Goal: Task Accomplishment & Management: Complete application form

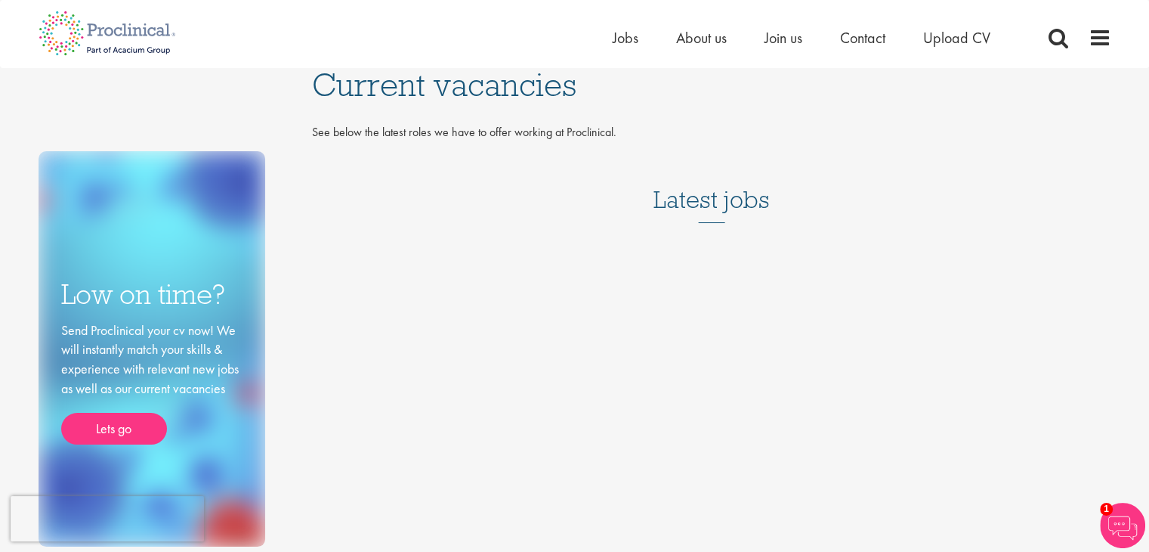
click at [732, 187] on h3 "Latest jobs" at bounding box center [712, 186] width 116 height 74
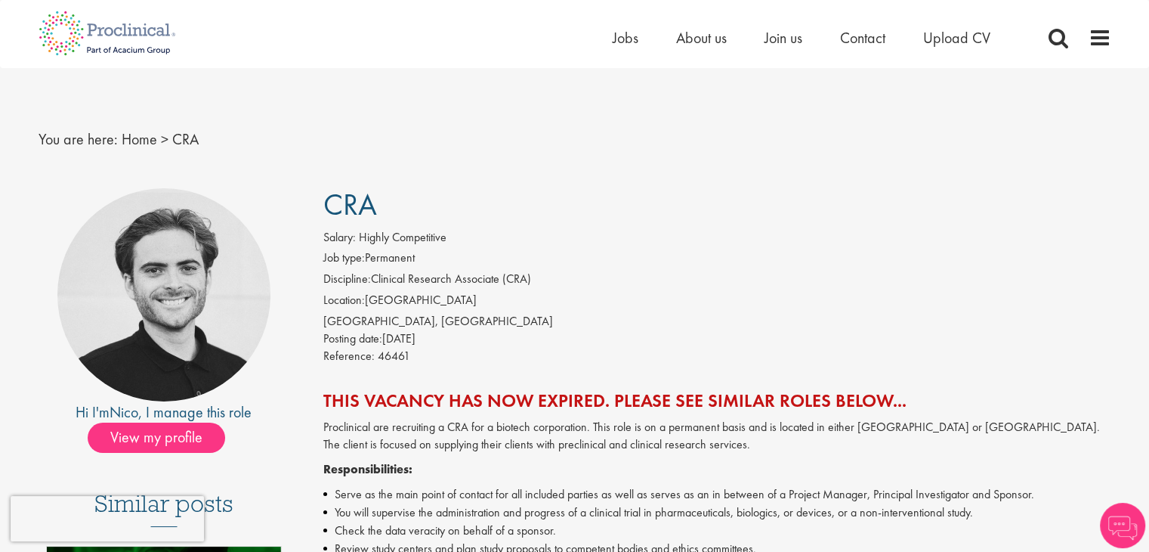
click at [1097, 50] on div "Home Jobs About us Join us Contact Upload CV" at bounding box center [862, 41] width 499 height 30
click at [1100, 34] on span at bounding box center [1100, 37] width 23 height 23
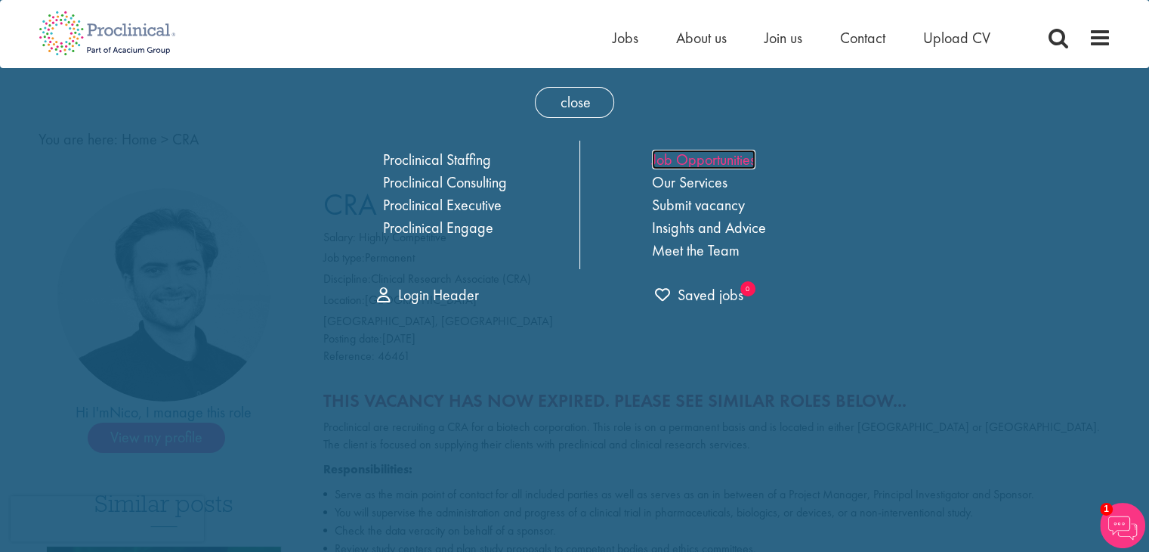
click at [737, 158] on link "Job Opportunities" at bounding box center [704, 160] width 104 height 20
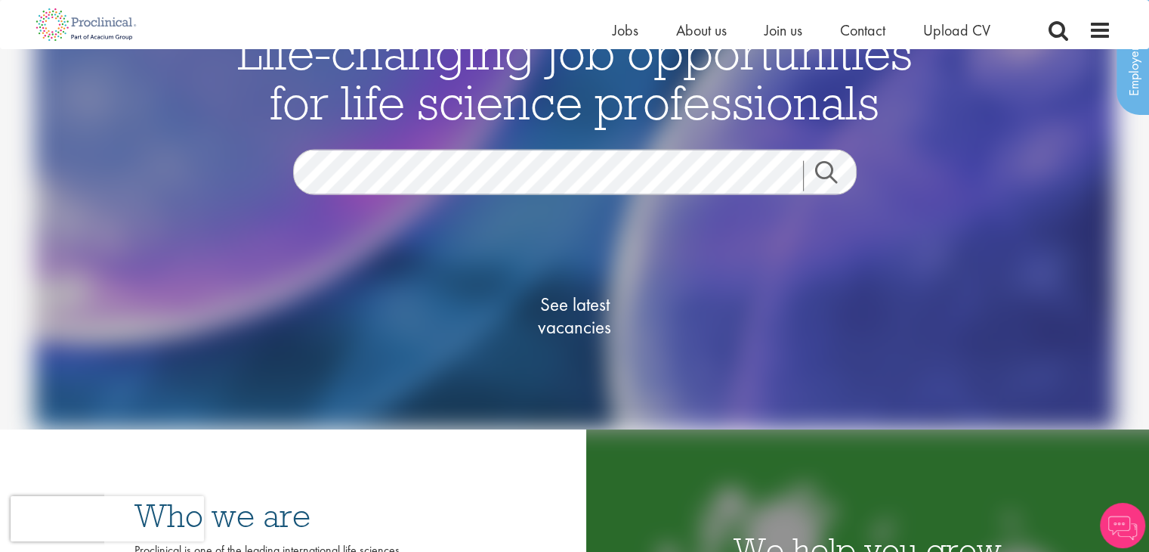
scroll to position [87, 0]
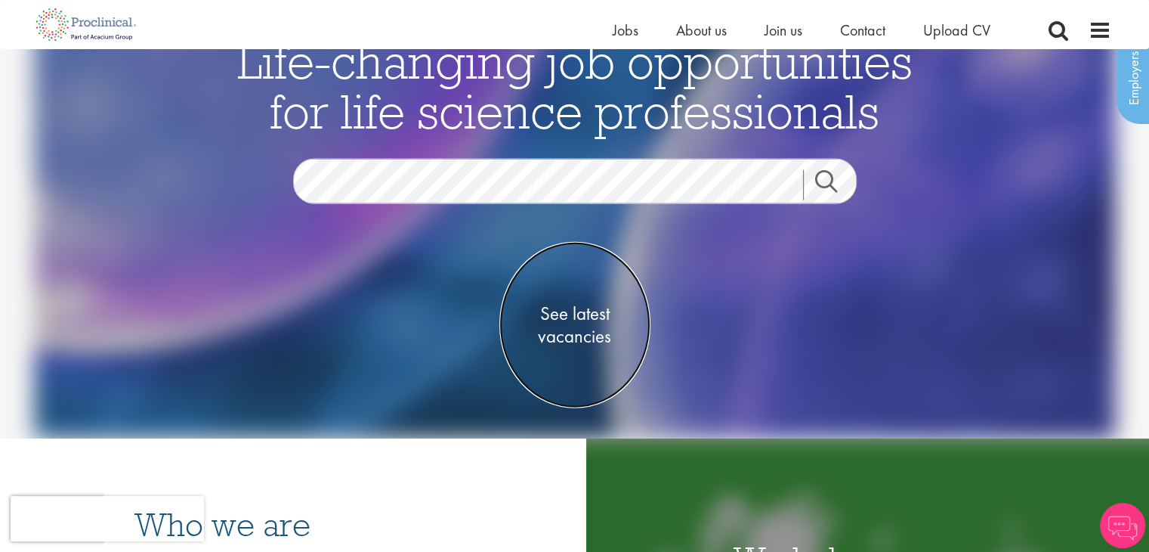
click at [586, 333] on span "See latest vacancies" at bounding box center [574, 323] width 151 height 45
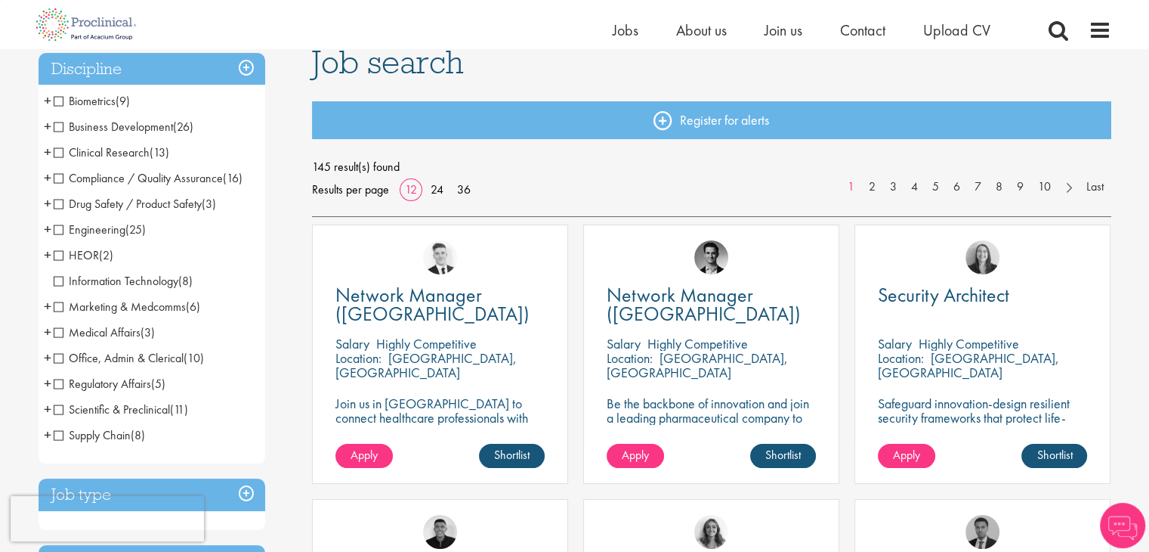
scroll to position [122, 0]
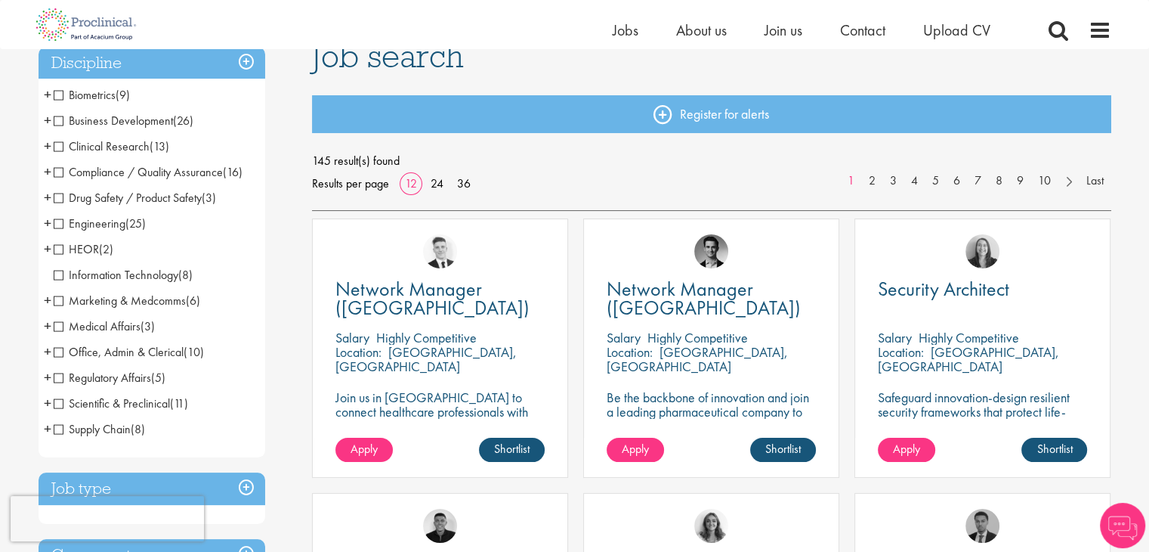
click at [158, 270] on span "Information Technology" at bounding box center [116, 275] width 125 height 16
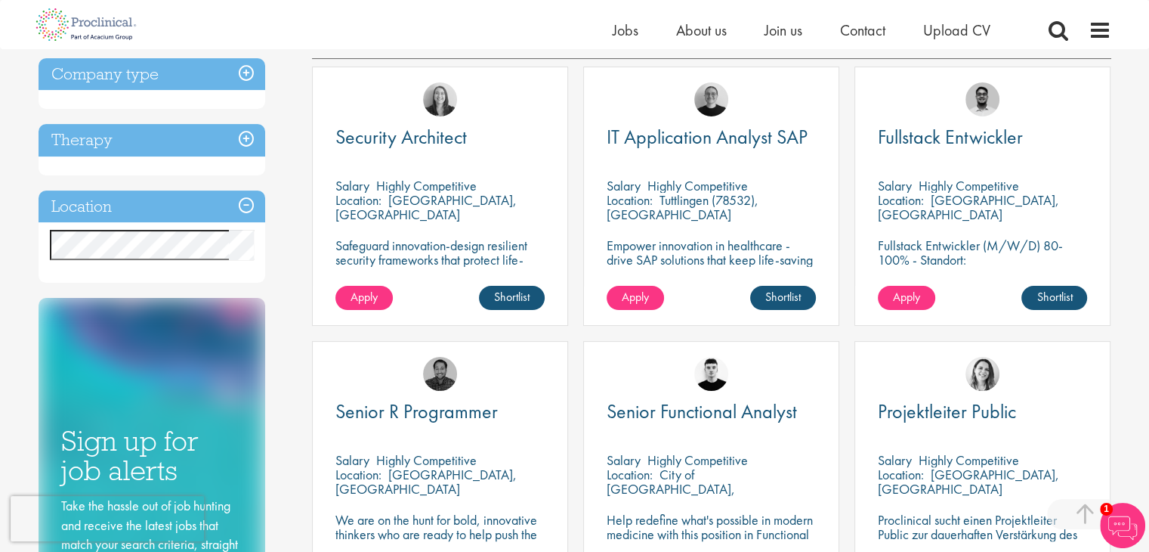
scroll to position [269, 0]
click at [348, 289] on link "Apply" at bounding box center [363, 298] width 57 height 24
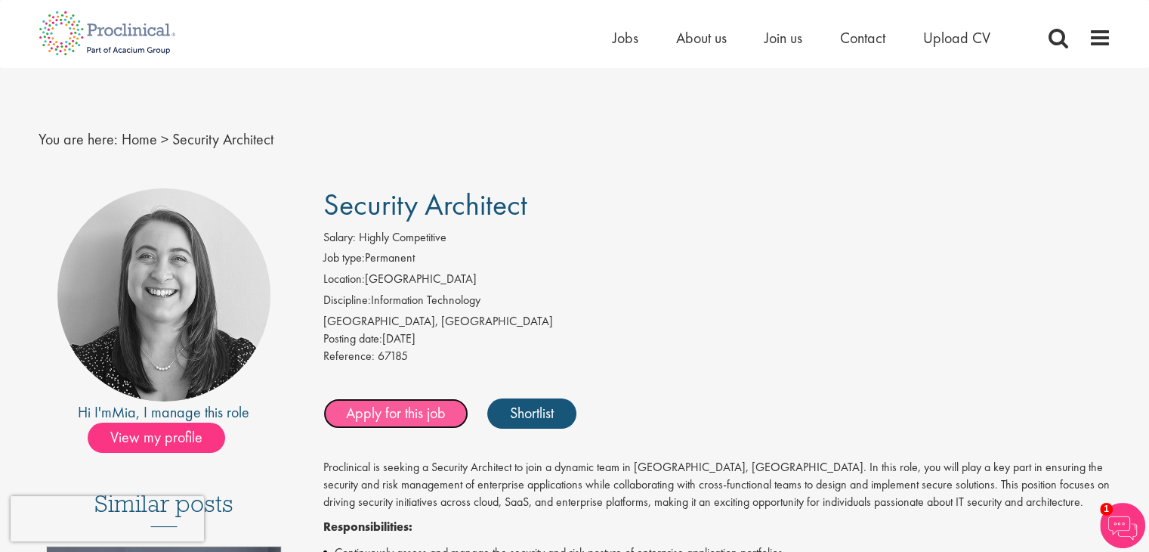
click at [413, 416] on link "Apply for this job" at bounding box center [395, 413] width 145 height 30
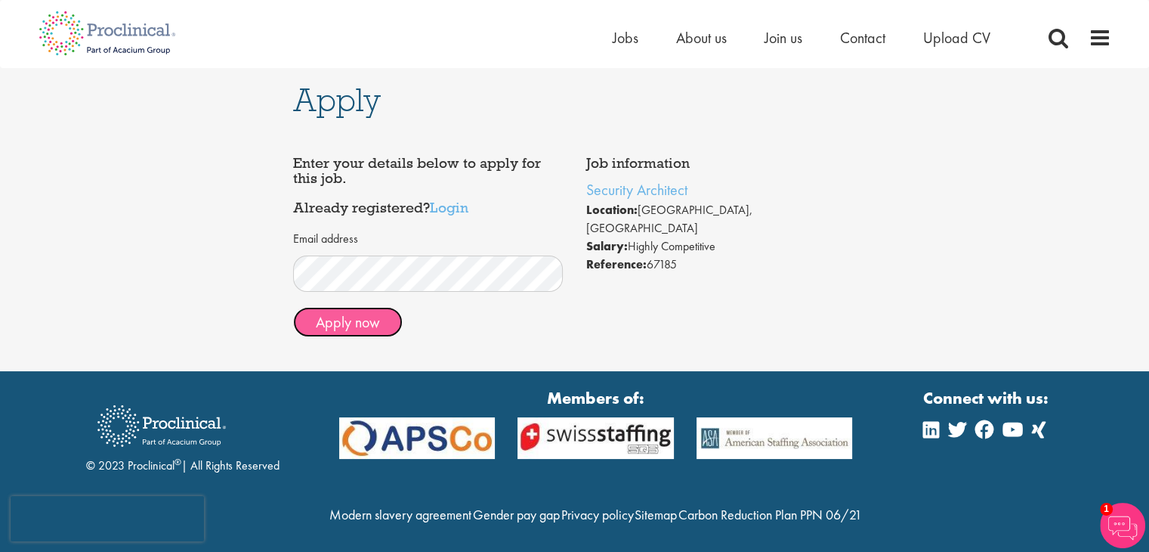
click at [348, 331] on button "Apply now" at bounding box center [348, 322] width 110 height 30
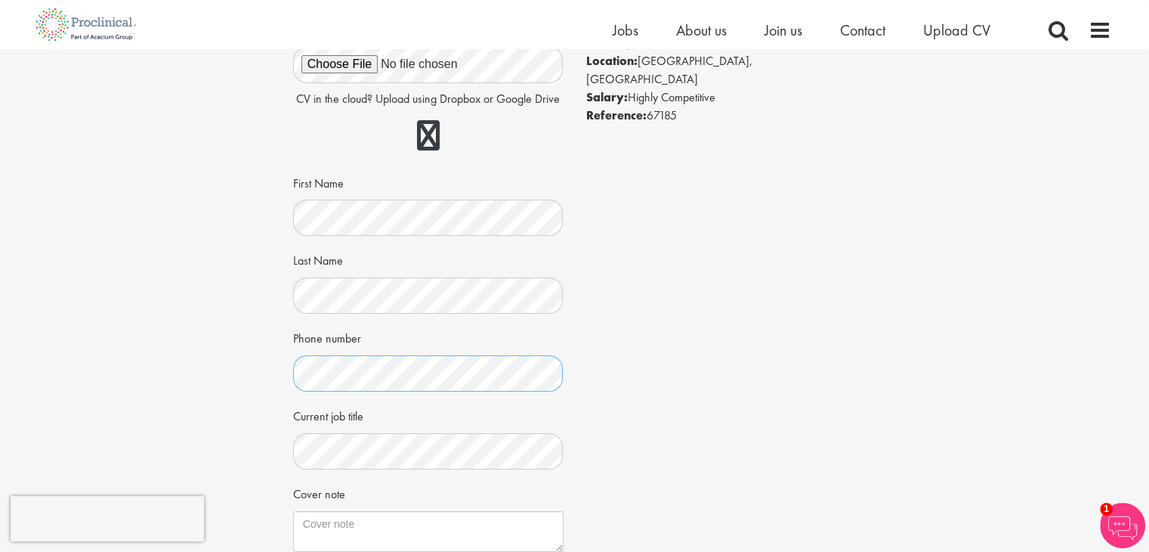
scroll to position [130, 0]
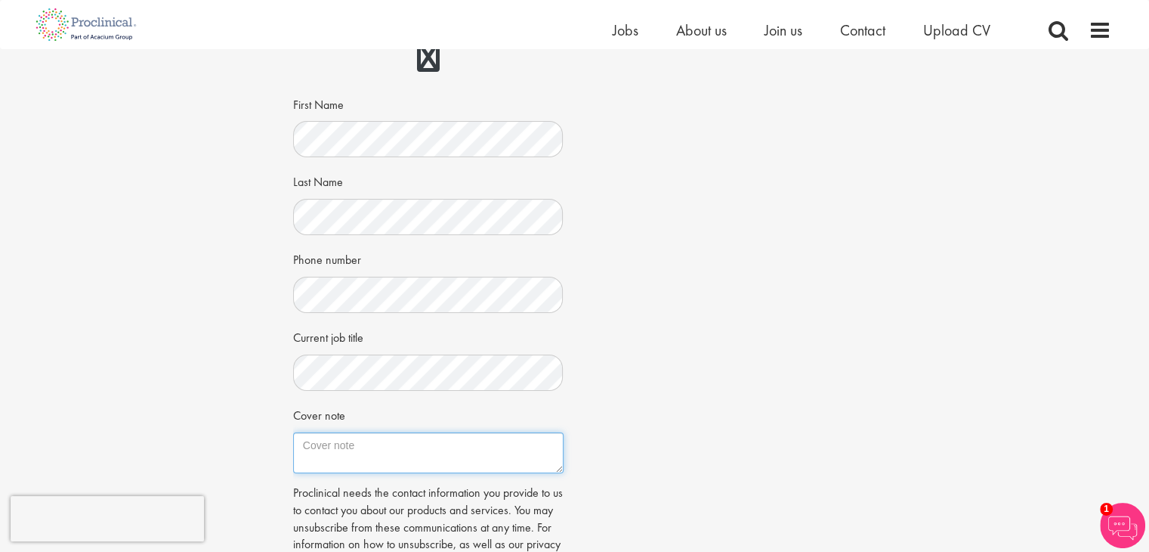
click at [369, 444] on textarea "Cover note" at bounding box center [428, 452] width 270 height 41
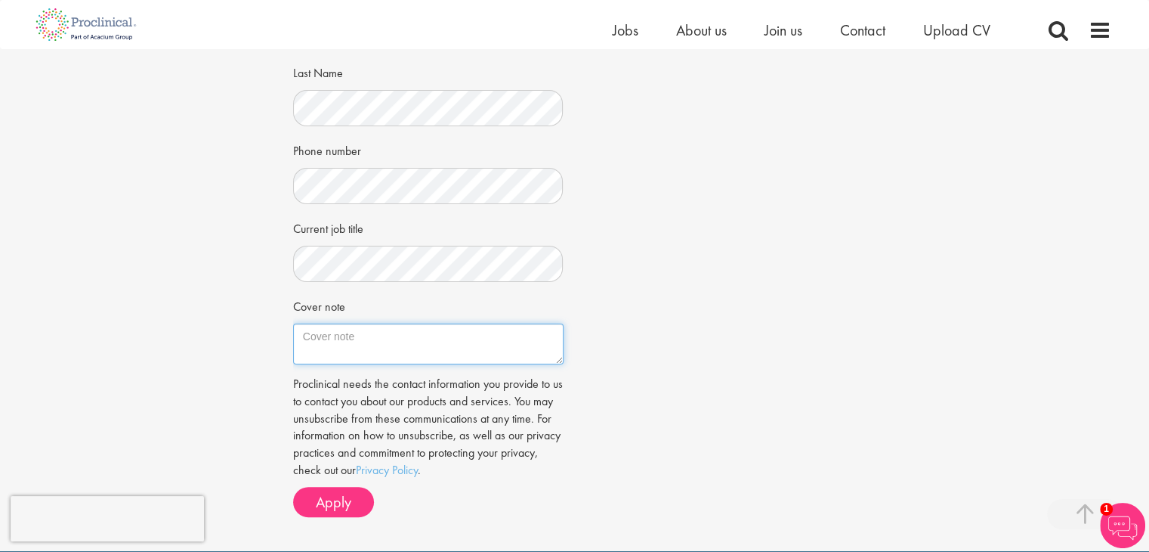
scroll to position [329, 0]
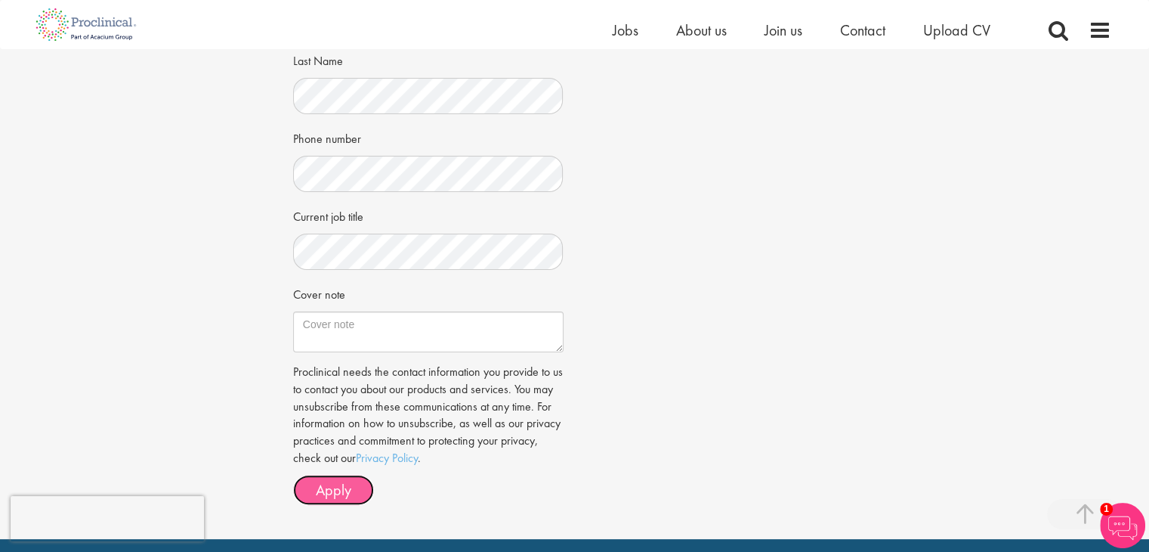
click at [328, 483] on span "Apply" at bounding box center [334, 490] width 36 height 20
